Goal: Communication & Community: Answer question/provide support

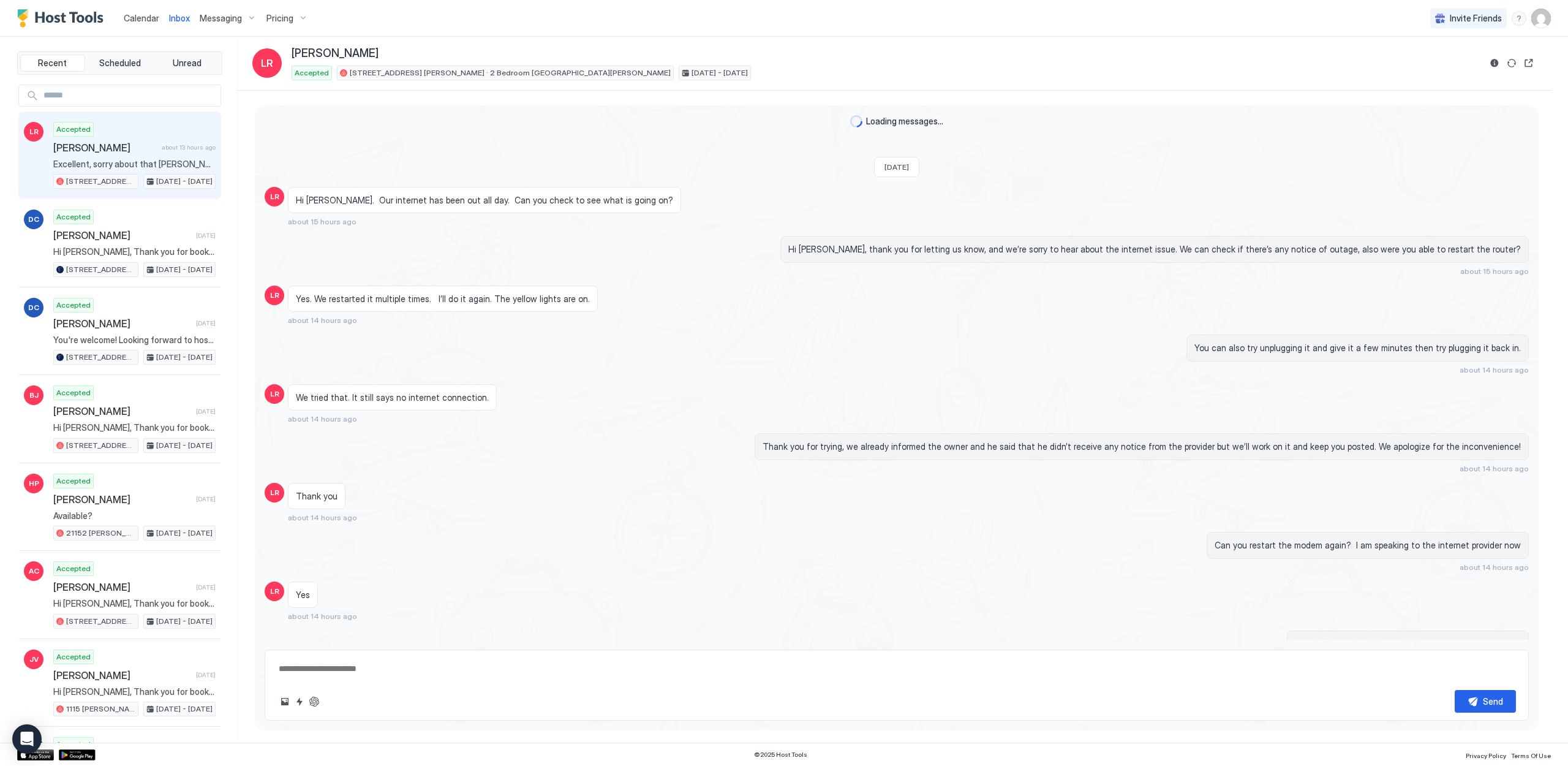
scroll to position [527, 0]
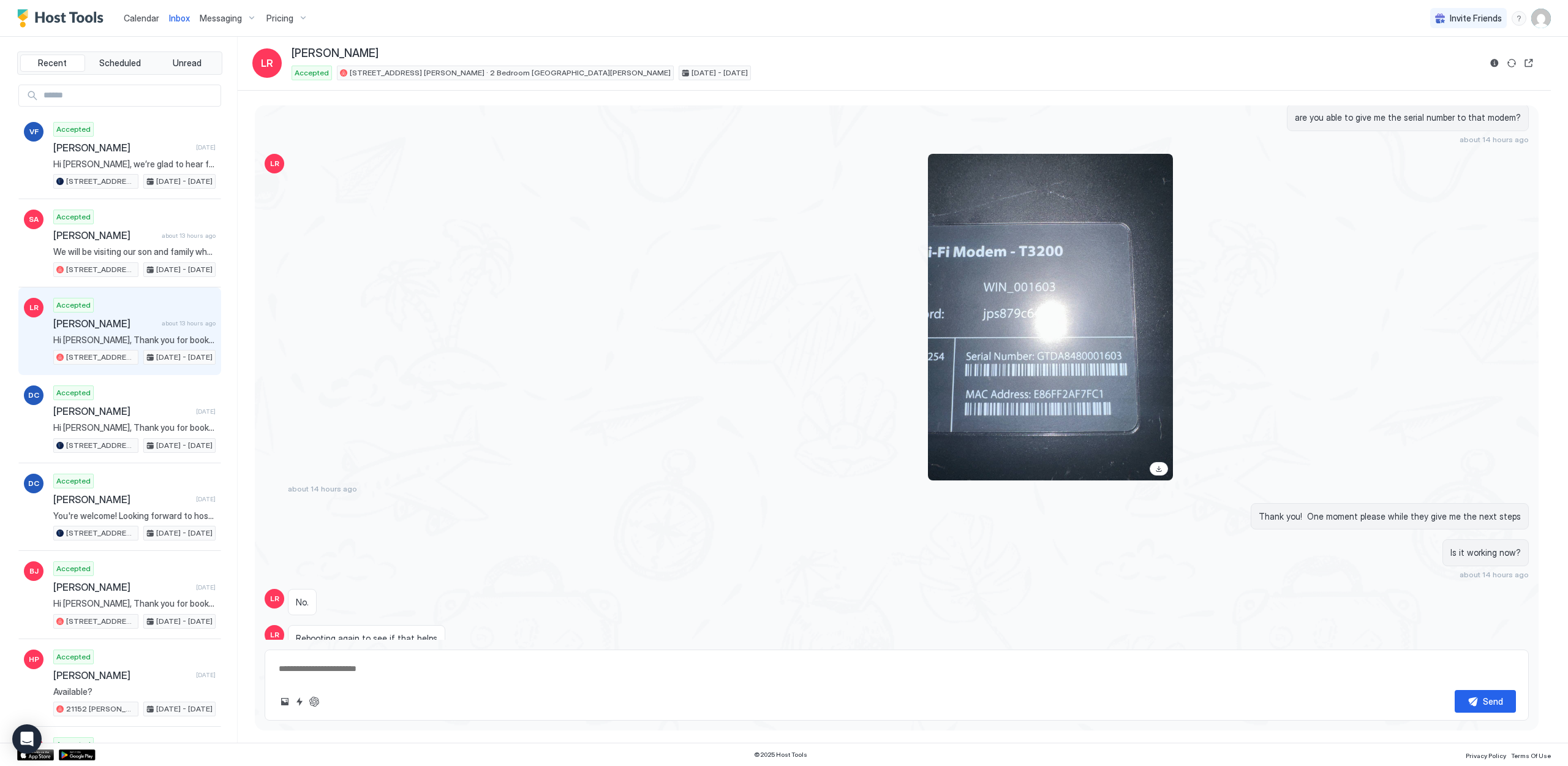
type textarea "*"
click at [156, 24] on link "Calendar" at bounding box center [142, 18] width 36 height 13
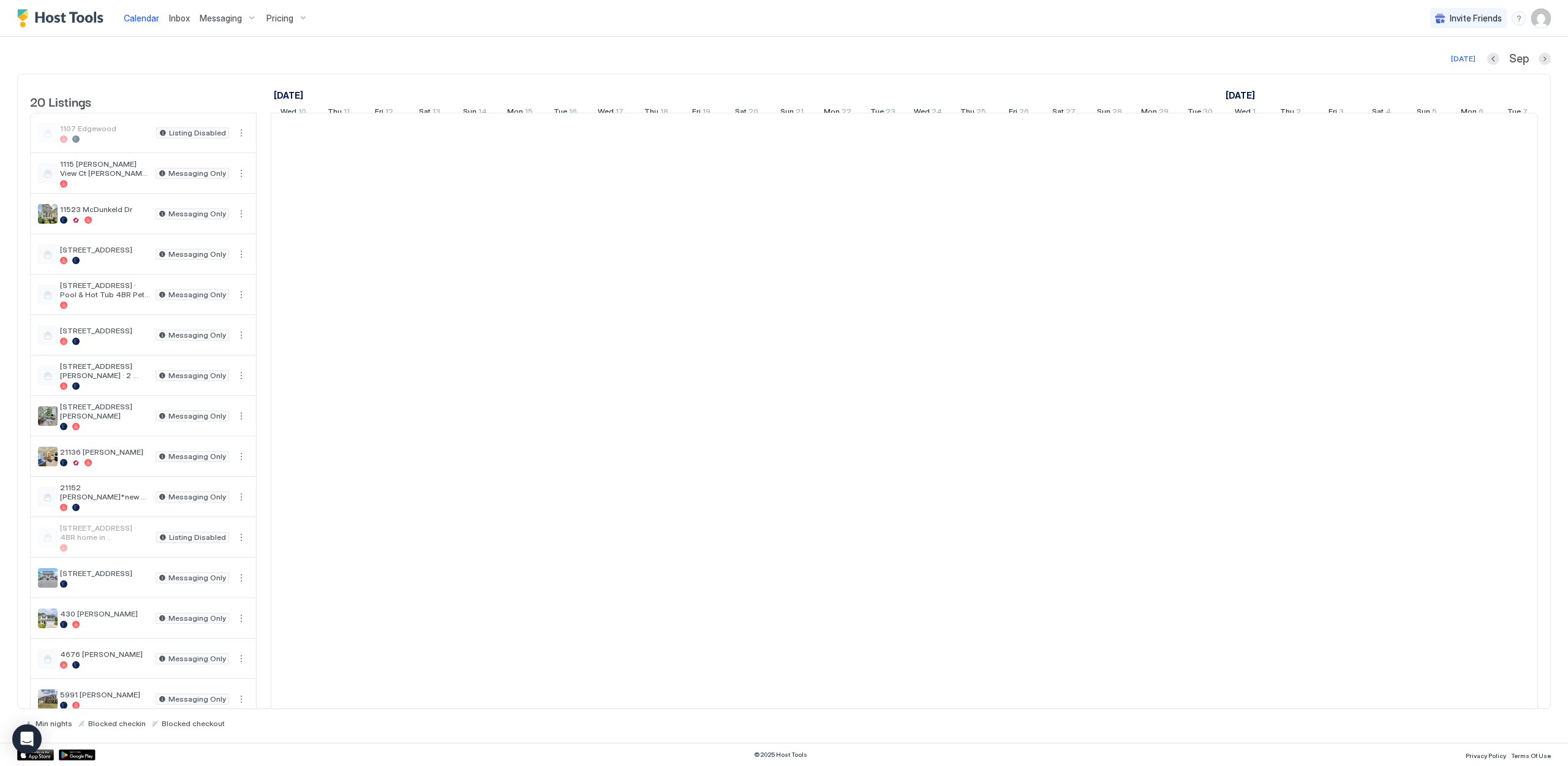
scroll to position [0, 681]
click at [192, 13] on div "Inbox" at bounding box center [180, 18] width 30 height 23
click at [187, 22] on span "Inbox" at bounding box center [179, 18] width 21 height 10
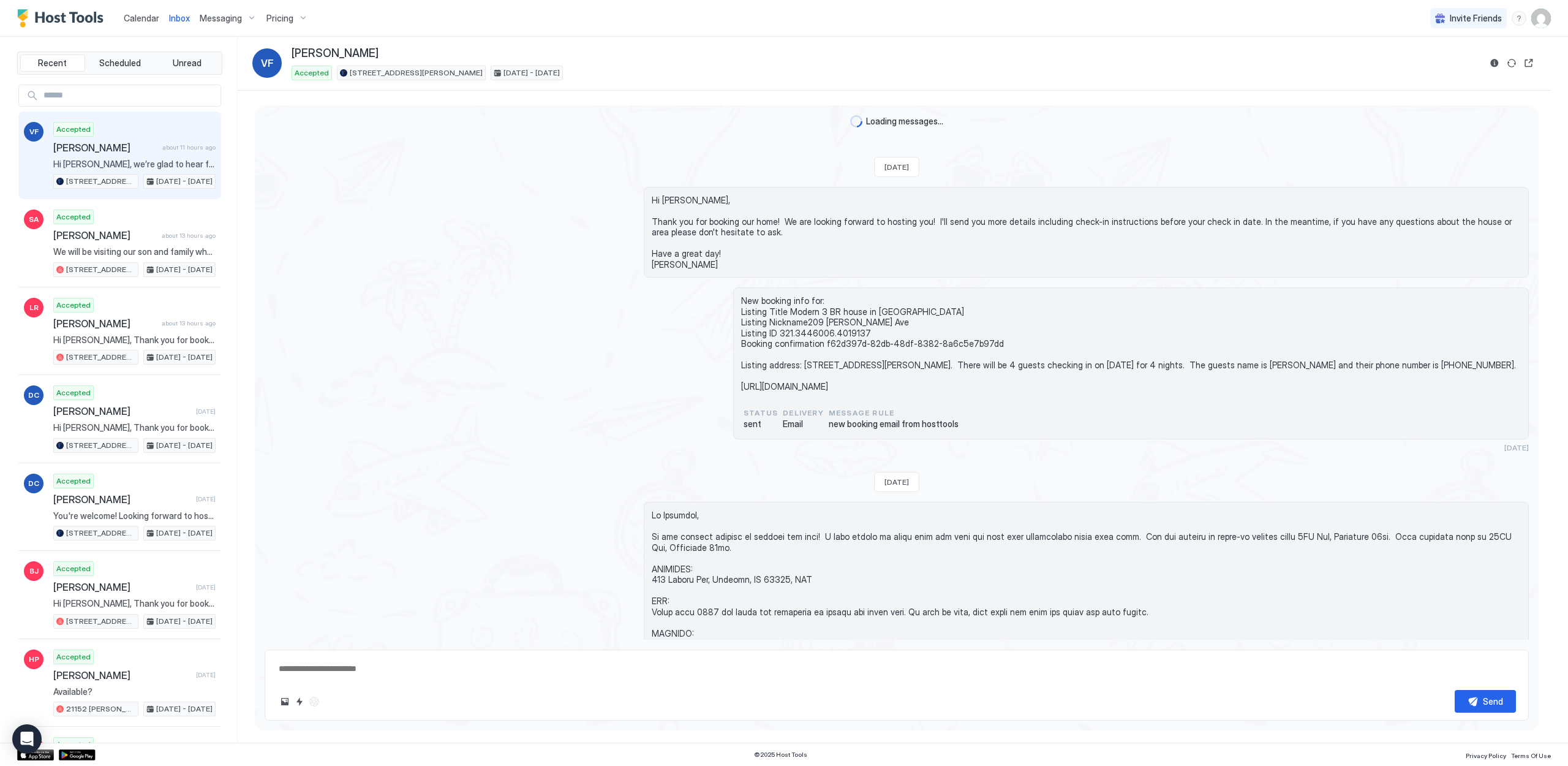
scroll to position [1465, 0]
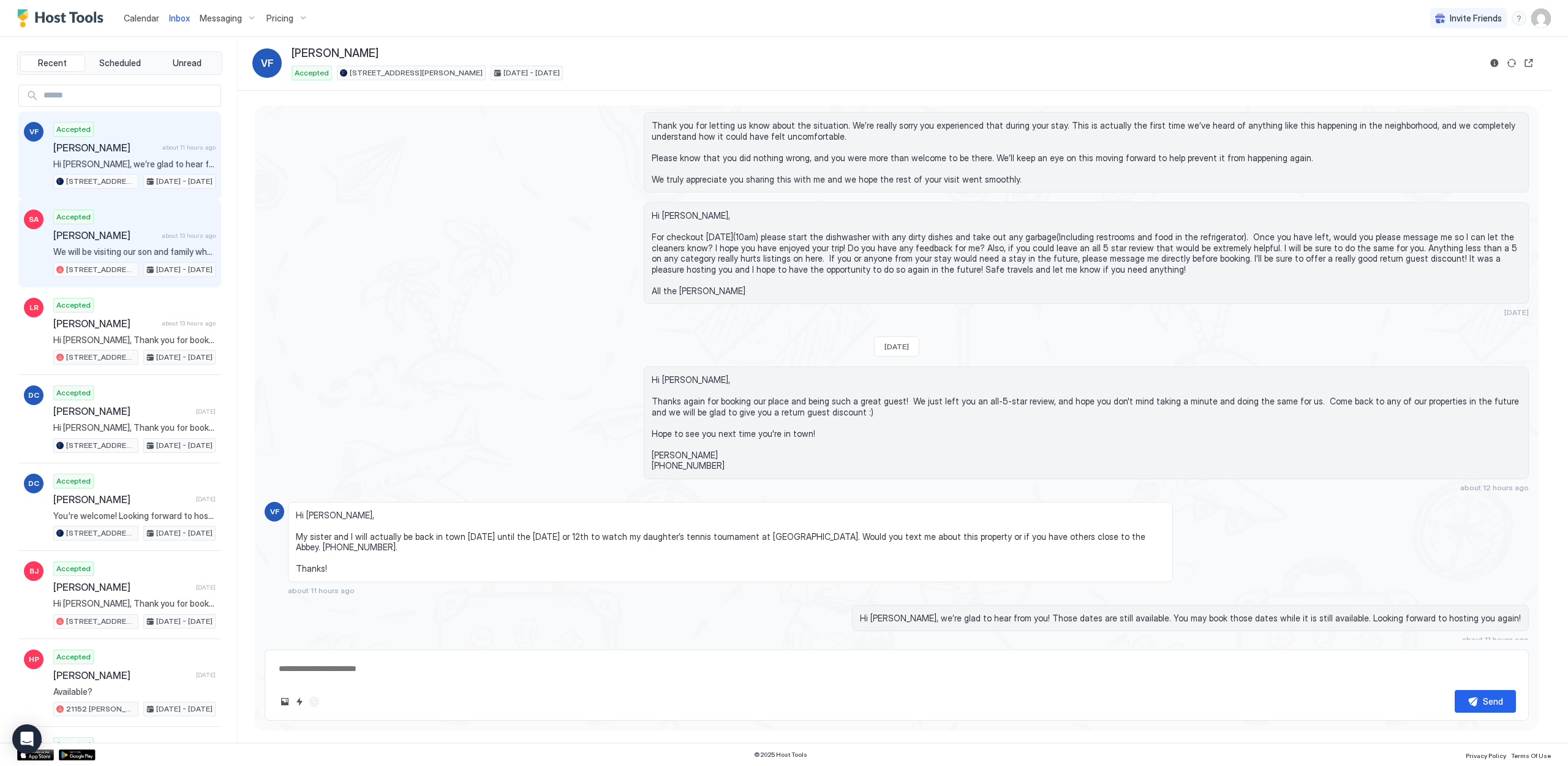
click at [109, 238] on span "[PERSON_NAME]" at bounding box center [105, 235] width 104 height 12
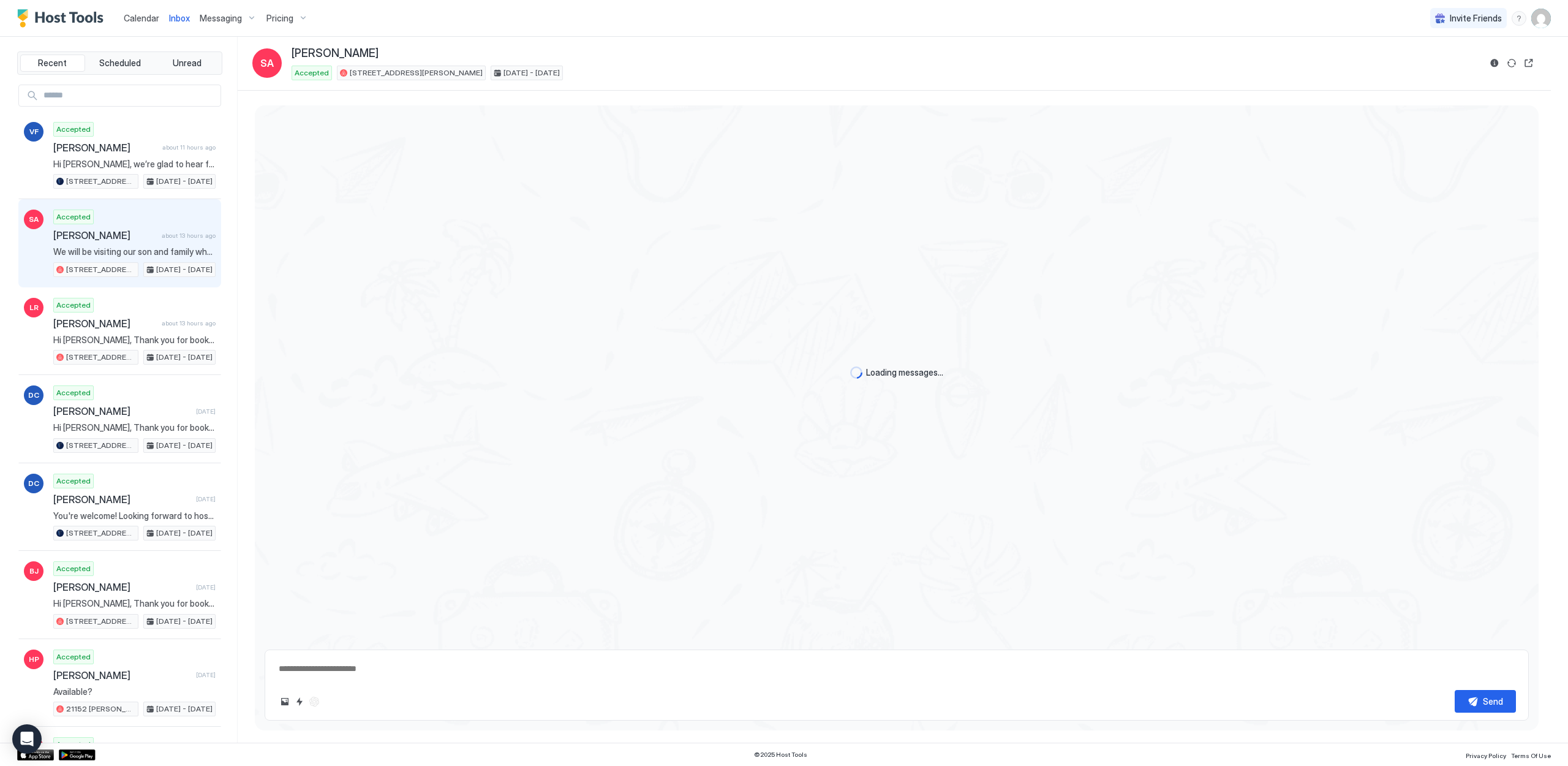
scroll to position [1878, 0]
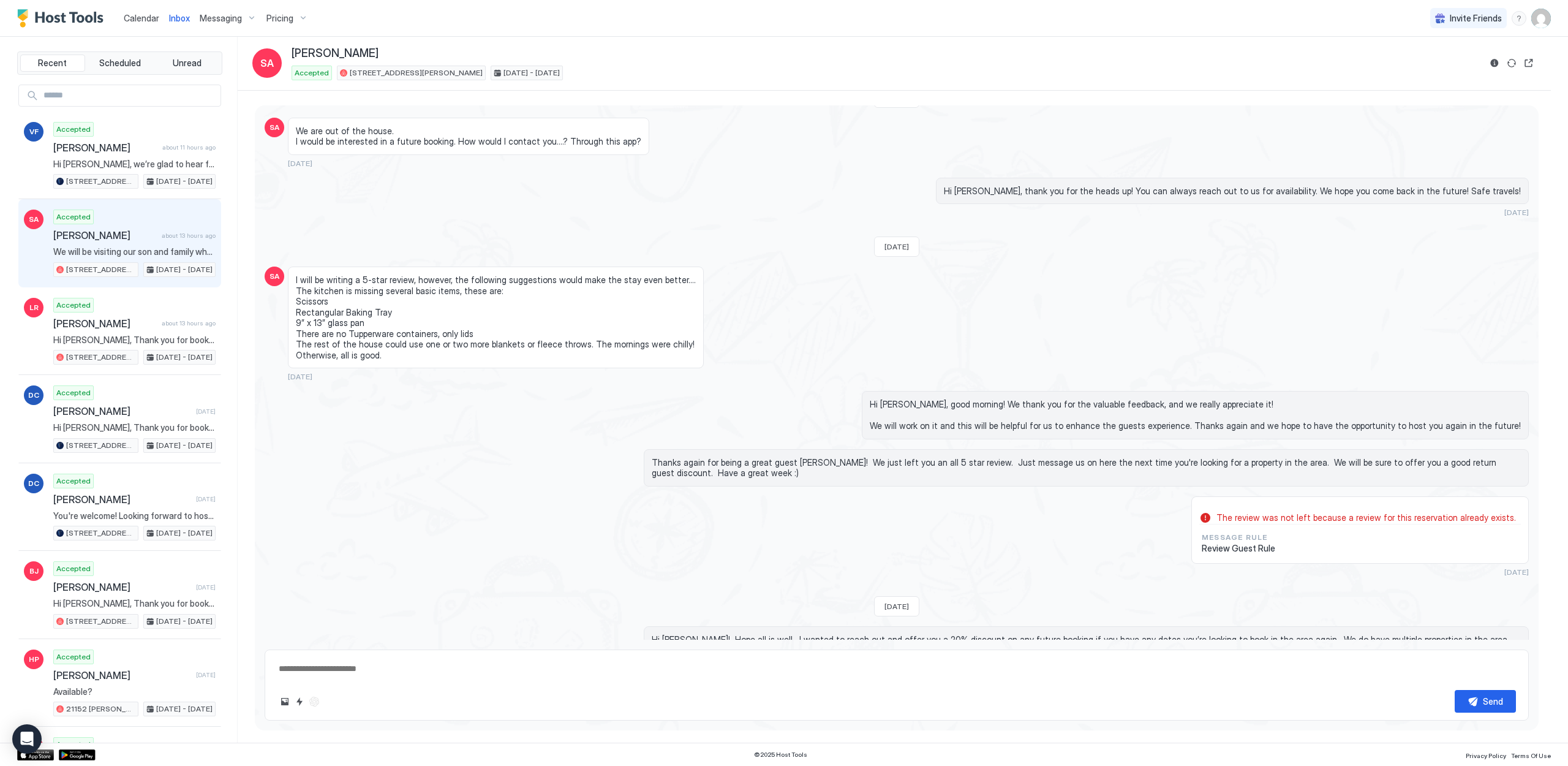
click at [188, 19] on span "Inbox" at bounding box center [179, 18] width 21 height 10
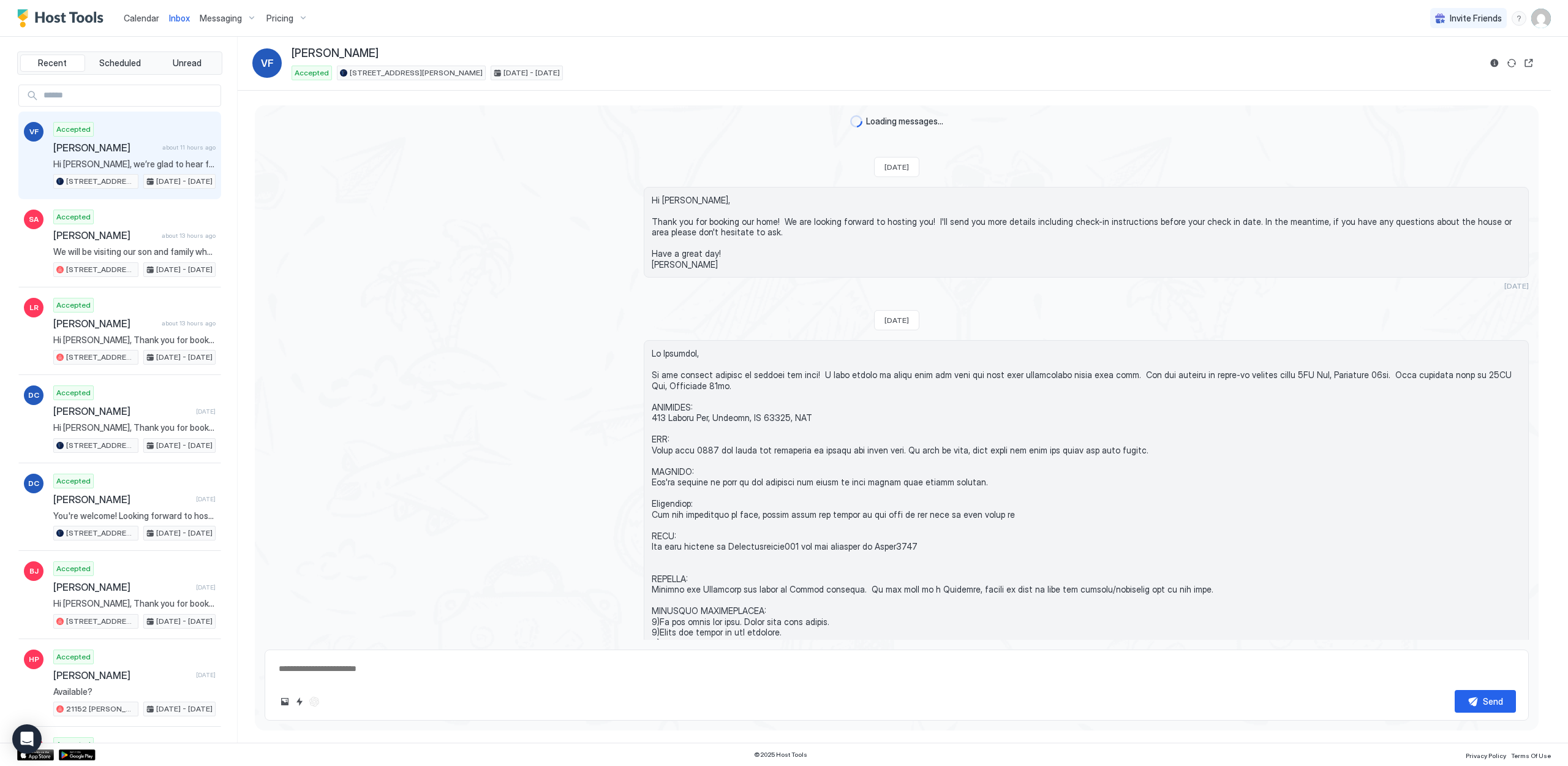
scroll to position [1465, 0]
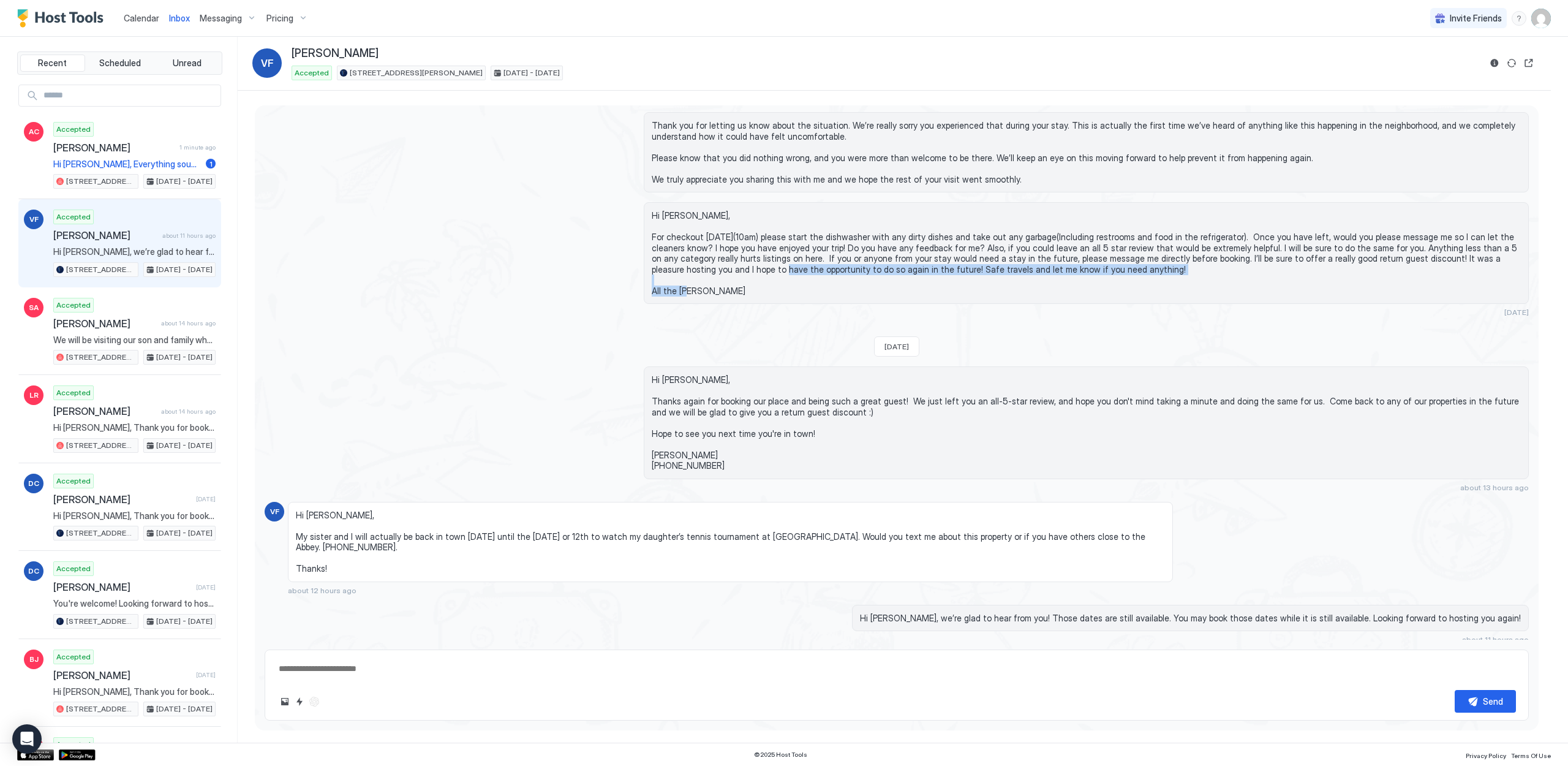
drag, startPoint x: 733, startPoint y: 259, endPoint x: 673, endPoint y: 232, distance: 65.8
click at [673, 232] on span "Hi [PERSON_NAME], For checkout [DATE](10am) please start the dishwasher with an…" at bounding box center [1086, 253] width 869 height 86
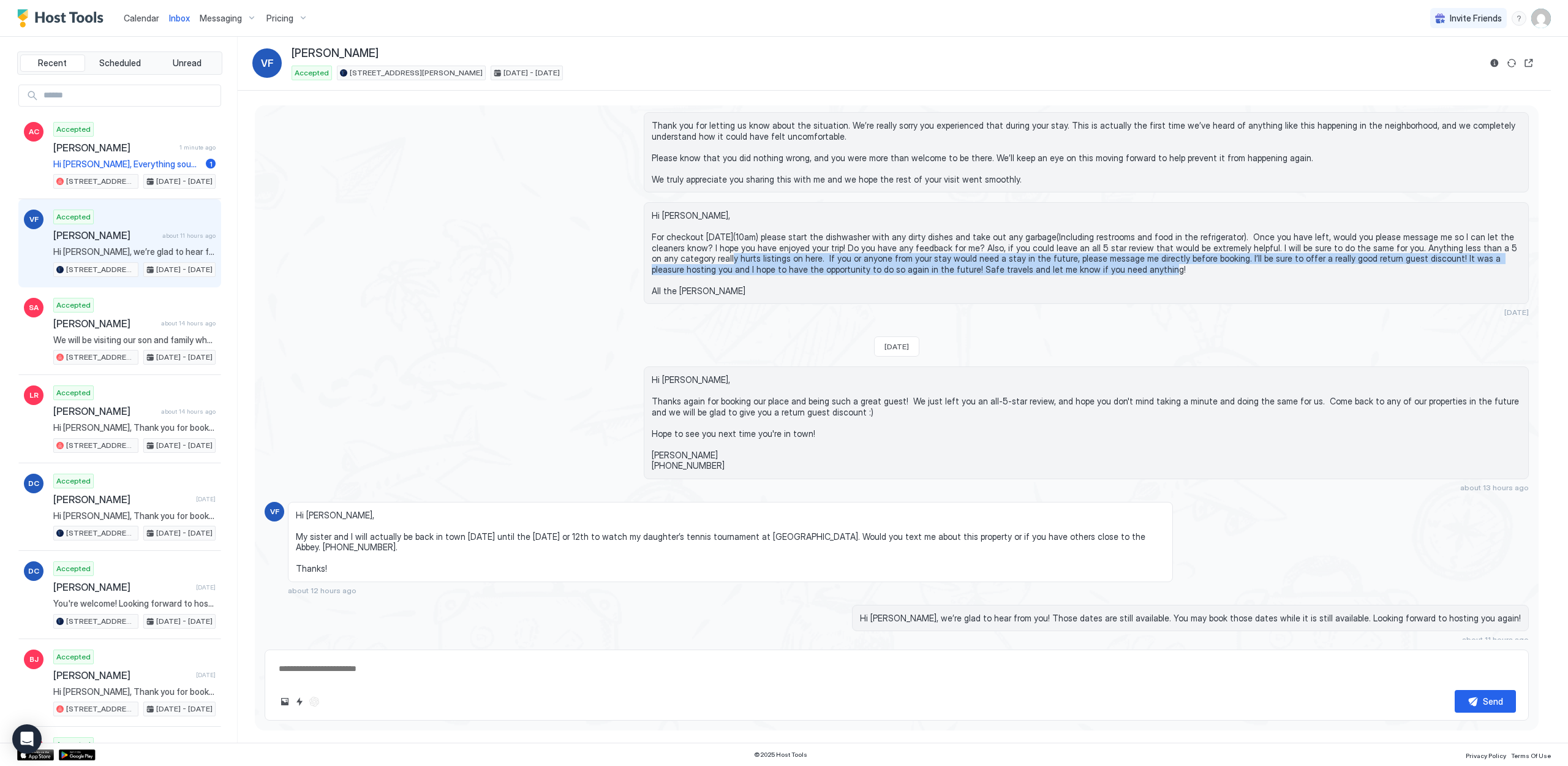
drag, startPoint x: 676, startPoint y: 228, endPoint x: 687, endPoint y: 248, distance: 22.8
click at [687, 247] on span "Hi [PERSON_NAME], For checkout [DATE](10am) please start the dishwasher with an…" at bounding box center [1086, 253] width 869 height 86
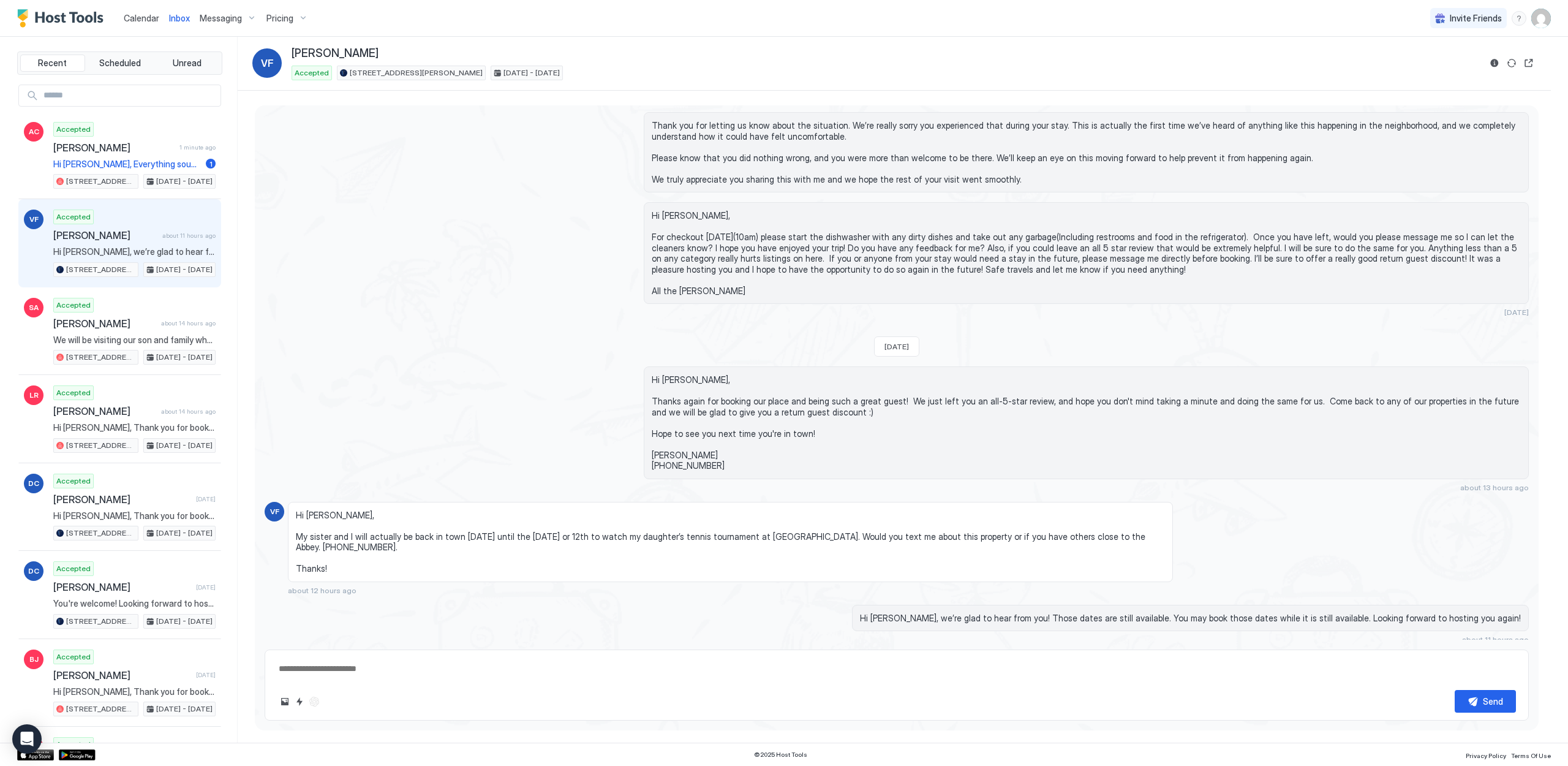
click at [689, 249] on span "Hi [PERSON_NAME], For checkout [DATE](10am) please start the dishwasher with an…" at bounding box center [1086, 253] width 869 height 86
drag, startPoint x: 683, startPoint y: 263, endPoint x: 670, endPoint y: 257, distance: 14.3
click at [670, 257] on span "Hi [PERSON_NAME], For checkout [DATE](10am) please start the dishwasher with an…" at bounding box center [1086, 253] width 869 height 86
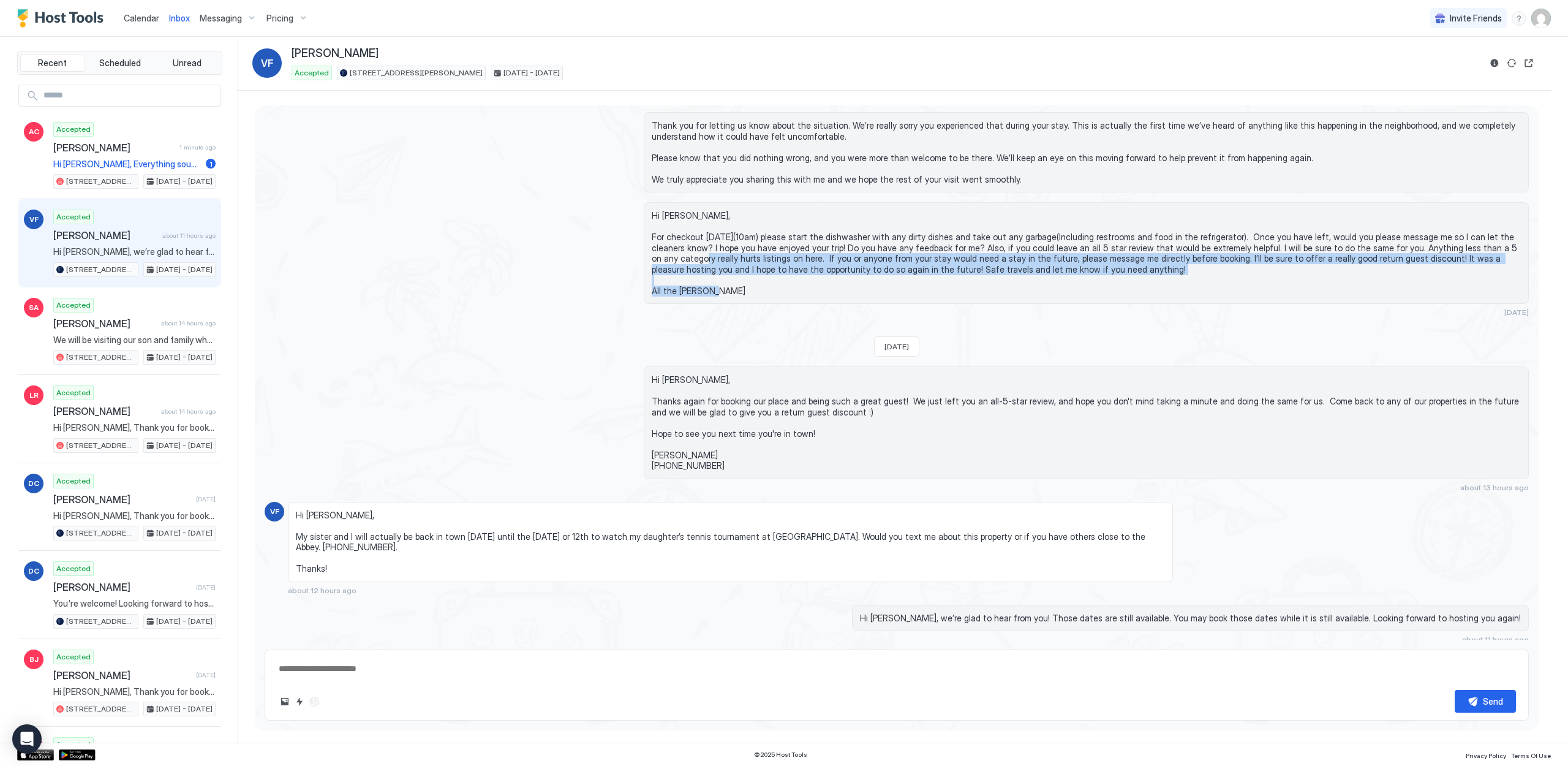
drag, startPoint x: 678, startPoint y: 262, endPoint x: 648, endPoint y: 221, distance: 50.8
click at [648, 221] on div "Hi [PERSON_NAME], For checkout [DATE](10am) please start the dishwasher with an…" at bounding box center [1087, 253] width 885 height 102
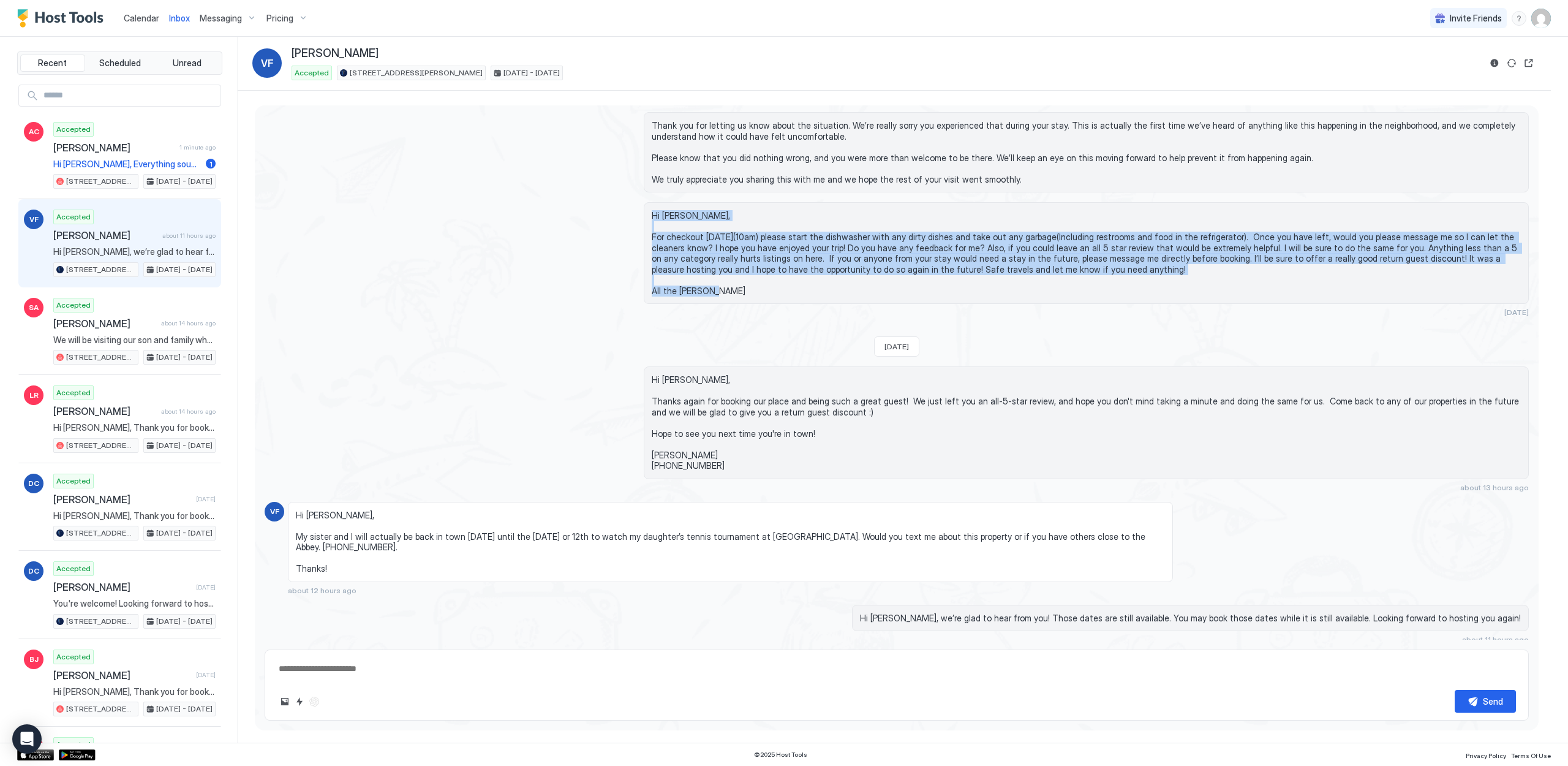
drag, startPoint x: 649, startPoint y: 182, endPoint x: 707, endPoint y: 271, distance: 106.2
click at [707, 271] on div "Hi [PERSON_NAME], For checkout [DATE](10am) please start the dishwasher with an…" at bounding box center [1087, 253] width 885 height 102
drag, startPoint x: 696, startPoint y: 265, endPoint x: 665, endPoint y: 210, distance: 63.1
click at [665, 211] on span "Hi [PERSON_NAME], For checkout [DATE](10am) please start the dishwasher with an…" at bounding box center [1086, 253] width 869 height 86
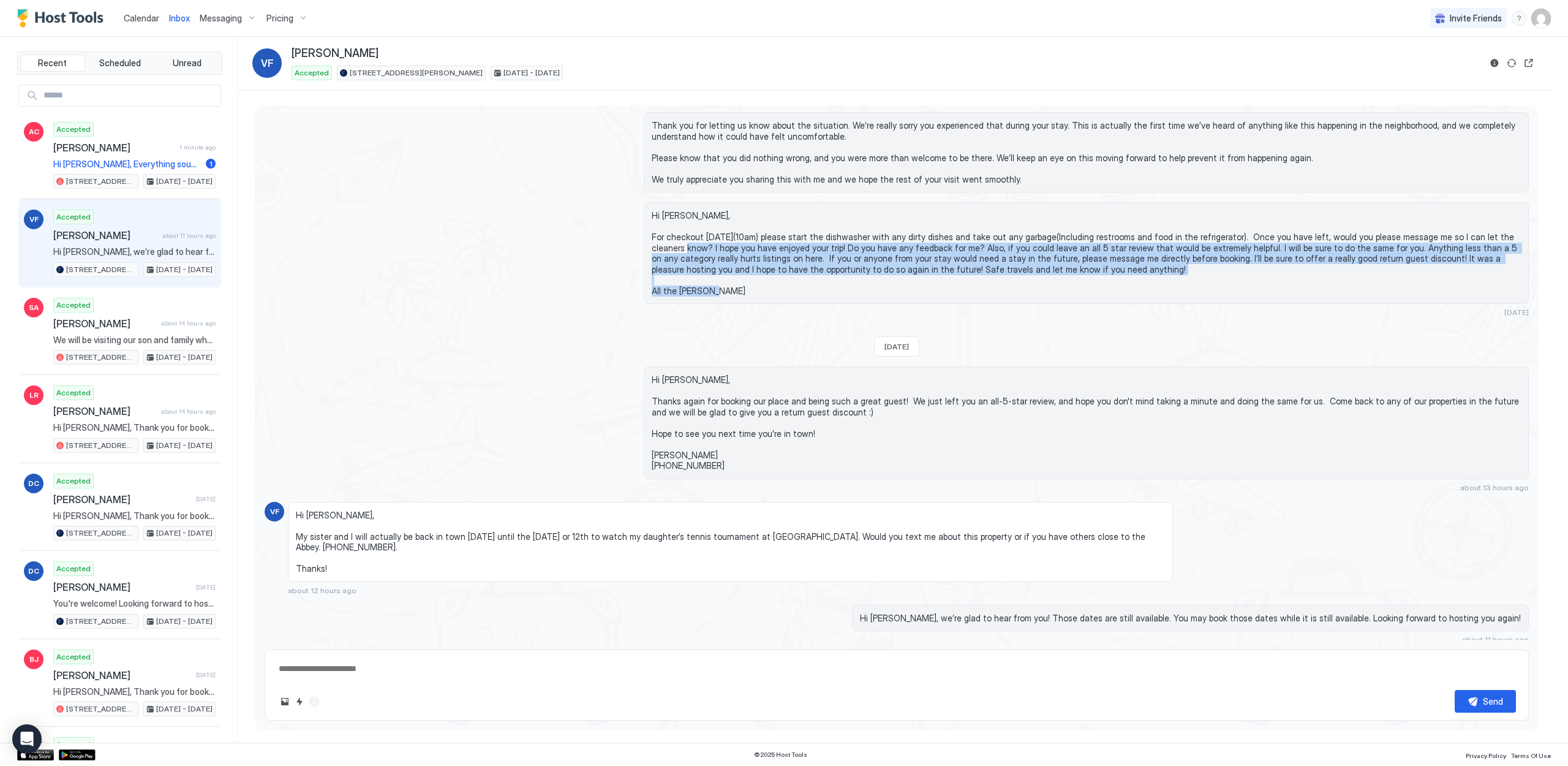
click at [665, 210] on span "Hi [PERSON_NAME], For checkout [DATE](10am) please start the dishwasher with an…" at bounding box center [1086, 253] width 869 height 86
